Goal: Find specific page/section: Find specific page/section

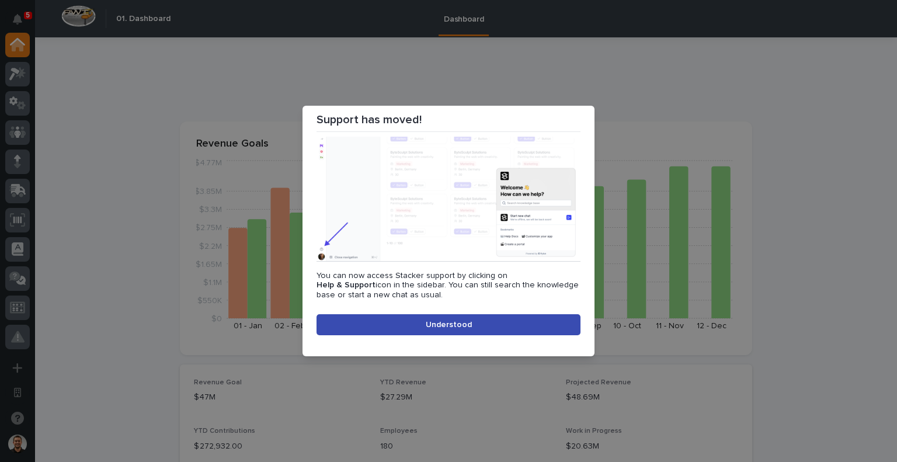
click at [377, 334] on button "Understood" at bounding box center [448, 324] width 264 height 21
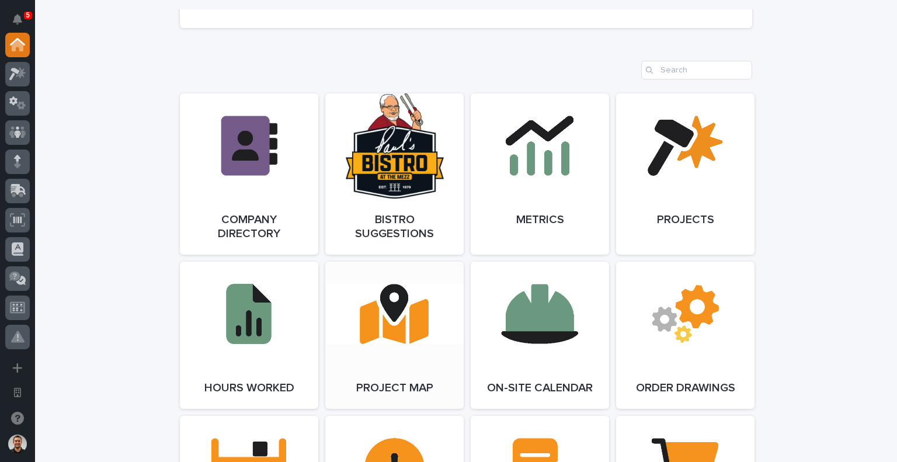
scroll to position [1109, 0]
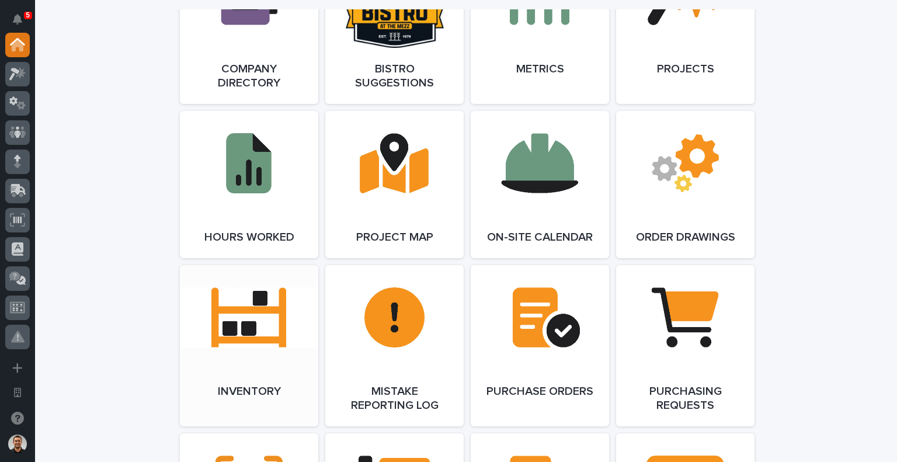
click at [267, 366] on link "Open Link" at bounding box center [249, 345] width 138 height 161
